Goal: Transaction & Acquisition: Obtain resource

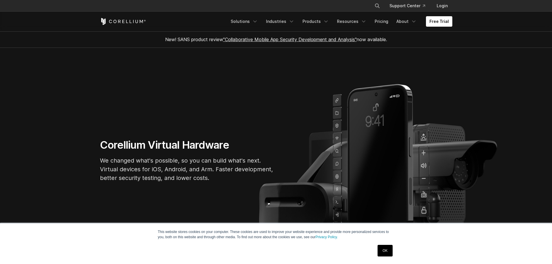
click at [385, 258] on div "This website stores cookies on your computer. These cookies are used to improve…" at bounding box center [276, 244] width 290 height 41
click at [383, 254] on link "OK" at bounding box center [385, 251] width 15 height 12
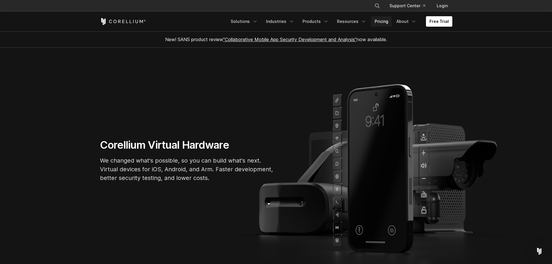
click at [383, 21] on link "Pricing" at bounding box center [381, 21] width 21 height 10
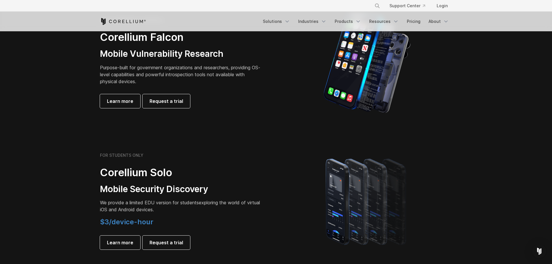
scroll to position [319, 0]
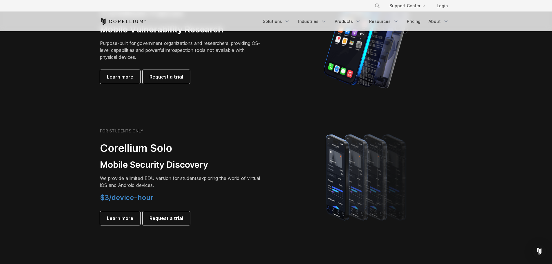
click at [171, 164] on h3 "Mobile Security Discovery" at bounding box center [181, 165] width 162 height 11
click at [170, 164] on h3 "Mobile Security Discovery" at bounding box center [181, 165] width 162 height 11
click at [195, 187] on p "We provide a limited EDU version for students exploring the world of virtual iO…" at bounding box center [181, 182] width 162 height 14
click at [175, 166] on h3 "Mobile Security Discovery" at bounding box center [181, 165] width 162 height 11
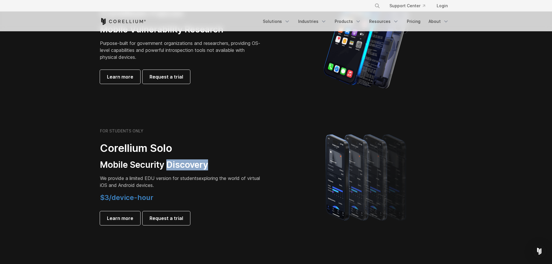
click at [175, 166] on h3 "Mobile Security Discovery" at bounding box center [181, 165] width 162 height 11
click at [200, 186] on p "We provide a limited EDU version for students exploring the world of virtual iO…" at bounding box center [181, 182] width 162 height 14
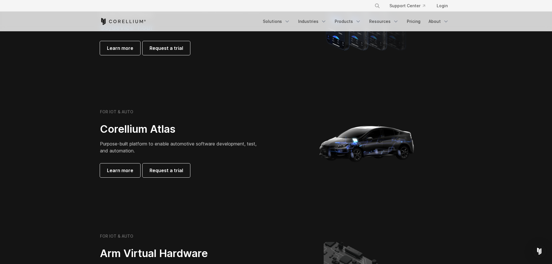
scroll to position [493, 0]
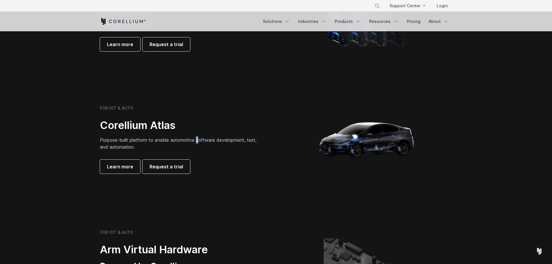
click at [200, 140] on span "Purpose-built platform to enable automotive software development, test, and aut…" at bounding box center [178, 143] width 157 height 13
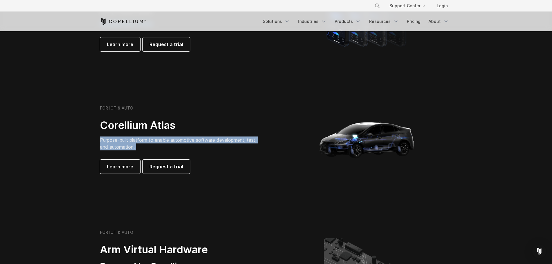
click at [200, 140] on span "Purpose-built platform to enable automotive software development, test, and aut…" at bounding box center [178, 143] width 157 height 13
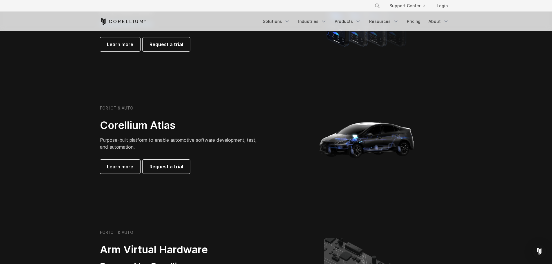
click at [218, 157] on div "FOR IOT & AUTO Corellium Atlas Purpose-built platform to enable automotive soft…" at bounding box center [181, 140] width 162 height 68
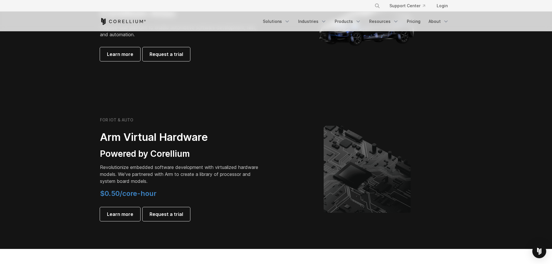
scroll to position [609, 0]
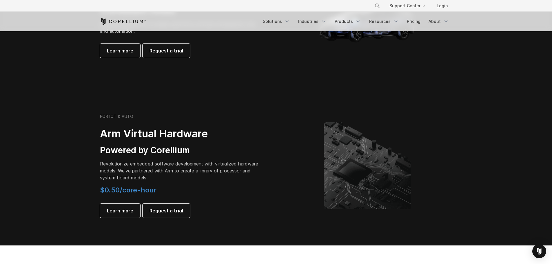
click at [218, 161] on p "Revolutionize embedded software development with virtualized hardware models. W…" at bounding box center [181, 170] width 162 height 21
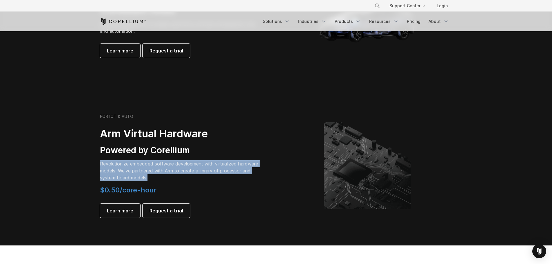
click at [218, 161] on p "Revolutionize embedded software development with virtualized hardware models. W…" at bounding box center [181, 170] width 162 height 21
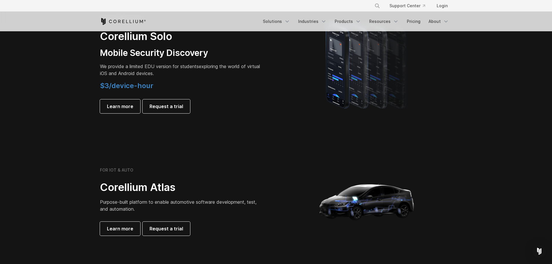
scroll to position [348, 0]
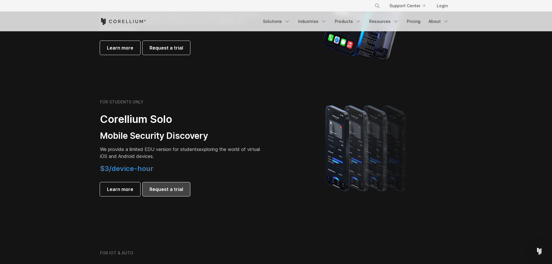
click at [174, 195] on link "Request a trial" at bounding box center [167, 189] width 48 height 14
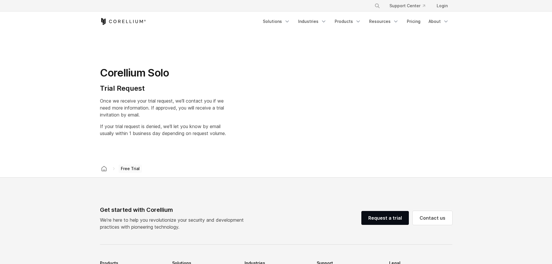
select select "**"
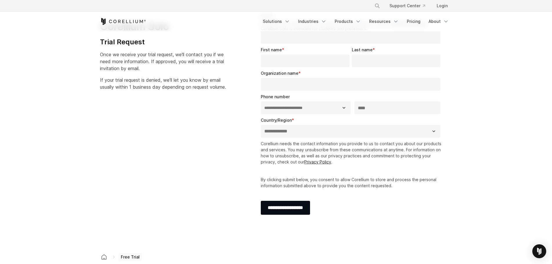
scroll to position [29, 0]
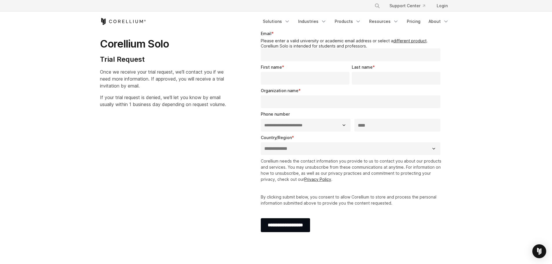
click at [346, 170] on p "Corellium needs the contact information you provide to us to contact you about …" at bounding box center [352, 170] width 182 height 24
click at [373, 170] on p "Corellium needs the contact information you provide to us to contact you about …" at bounding box center [352, 170] width 182 height 24
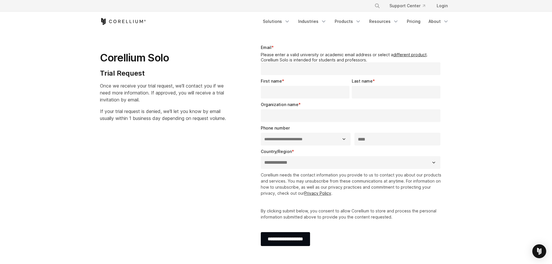
scroll to position [0, 0]
